Goal: Task Accomplishment & Management: Manage account settings

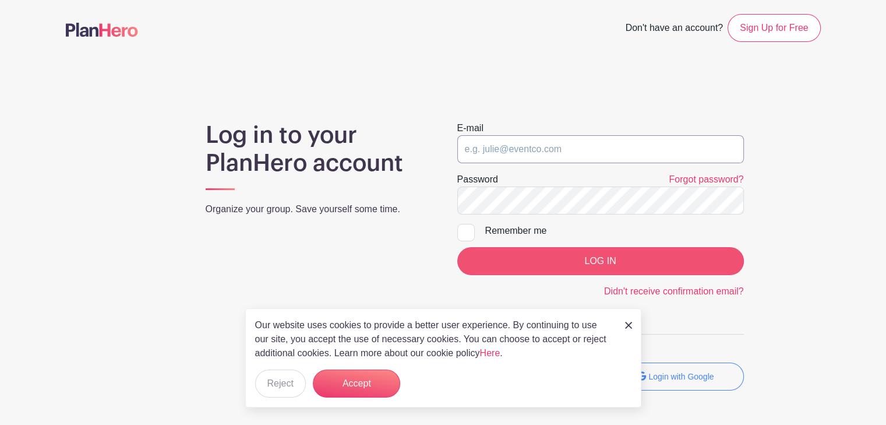
type input "[EMAIL_ADDRESS][DOMAIN_NAME]"
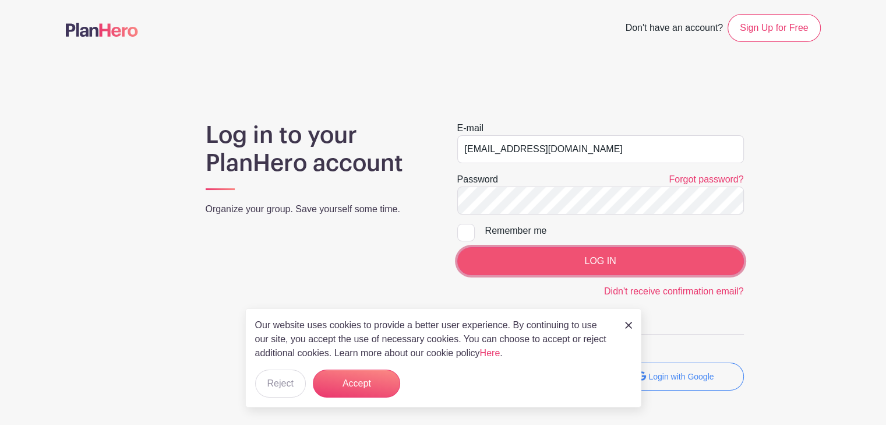
click at [610, 257] on input "LOG IN" at bounding box center [600, 261] width 287 height 28
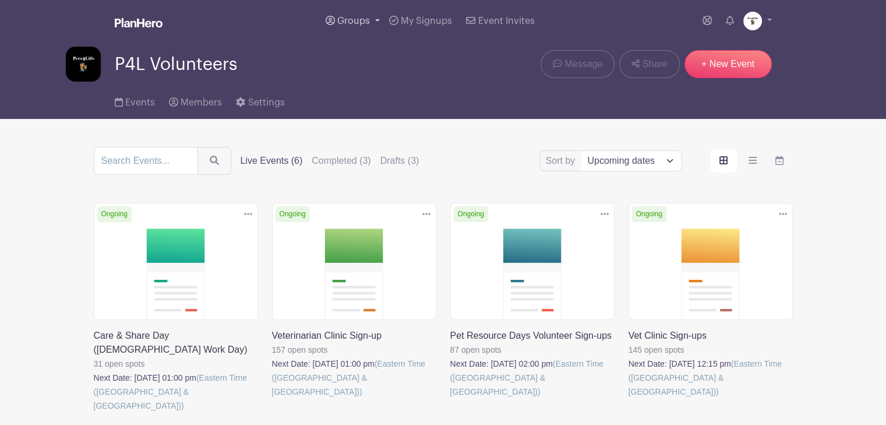
click at [347, 19] on span "Groups" at bounding box center [353, 20] width 33 height 9
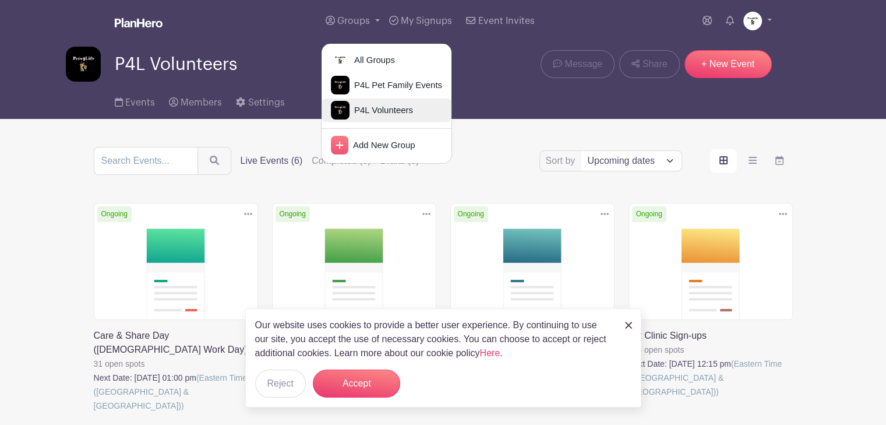
click at [383, 112] on span "P4L Volunteers" at bounding box center [380, 110] width 63 height 13
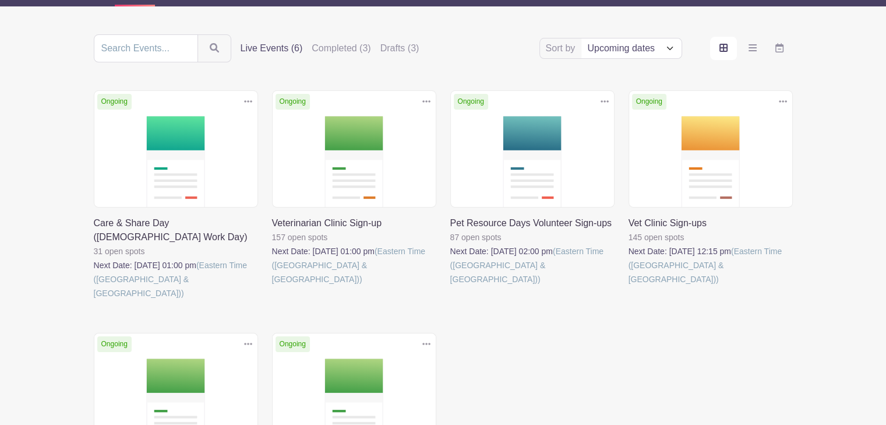
scroll to position [116, 0]
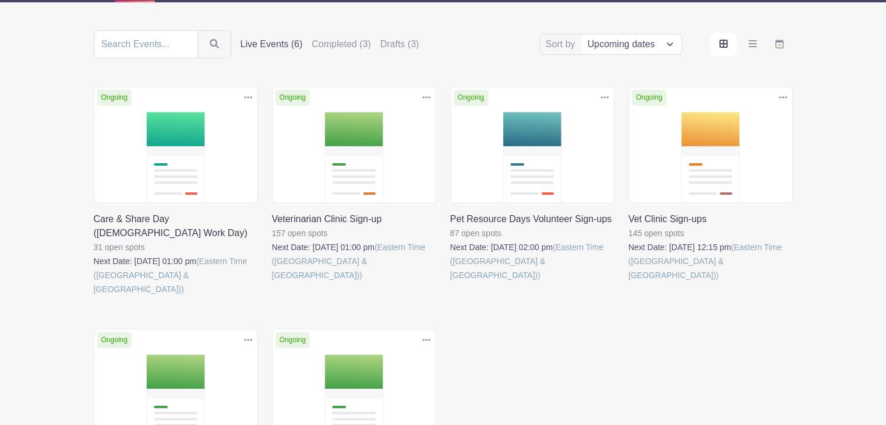
click at [450, 282] on link at bounding box center [450, 282] width 0 height 0
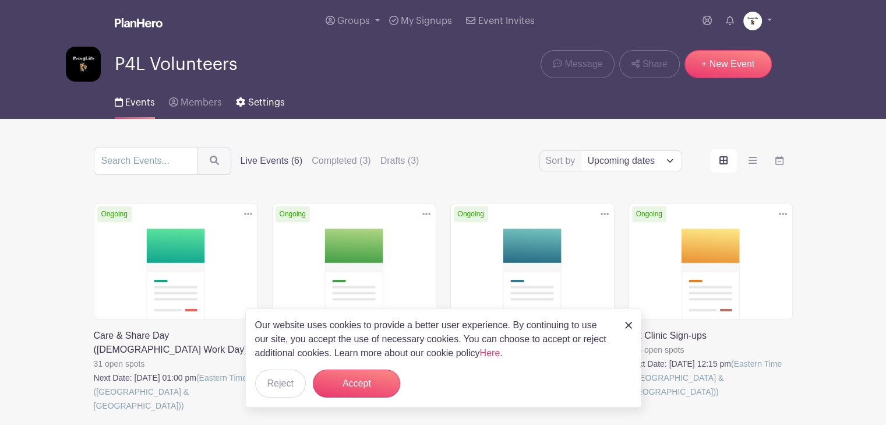
click at [272, 103] on span "Settings" at bounding box center [266, 102] width 37 height 9
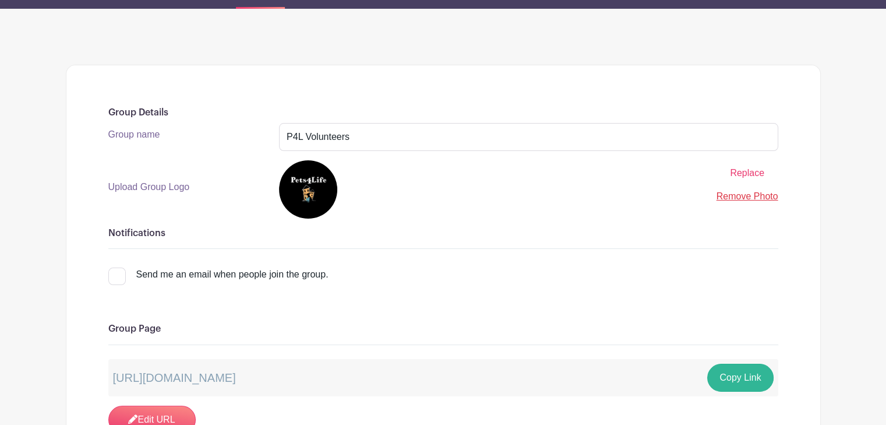
scroll to position [175, 0]
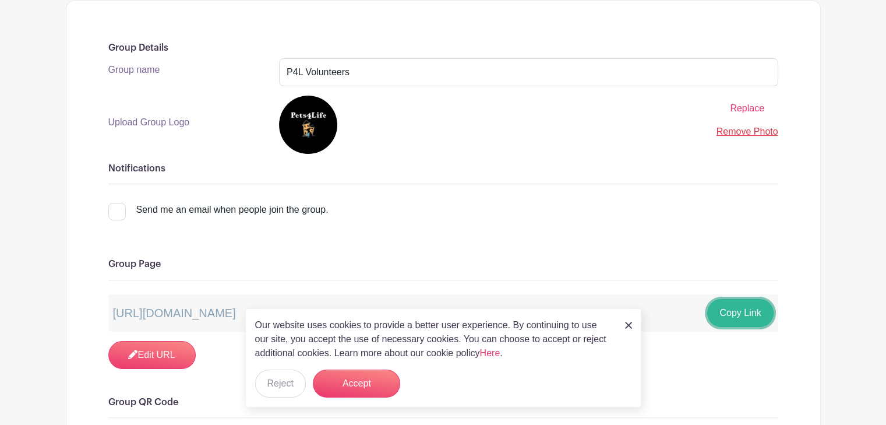
click at [745, 313] on button "Copy Link" at bounding box center [740, 313] width 66 height 28
